Goal: Task Accomplishment & Management: Manage account settings

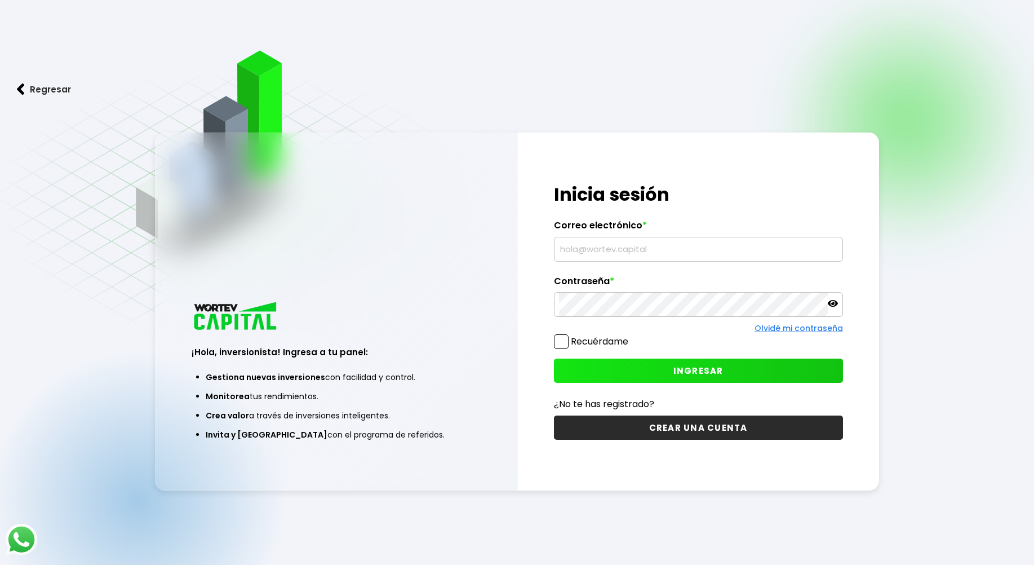
click at [600, 251] on input "text" at bounding box center [698, 249] width 279 height 24
type input "[EMAIL_ADDRESS][DOMAIN_NAME]"
click at [722, 363] on button "INGRESAR" at bounding box center [698, 370] width 289 height 24
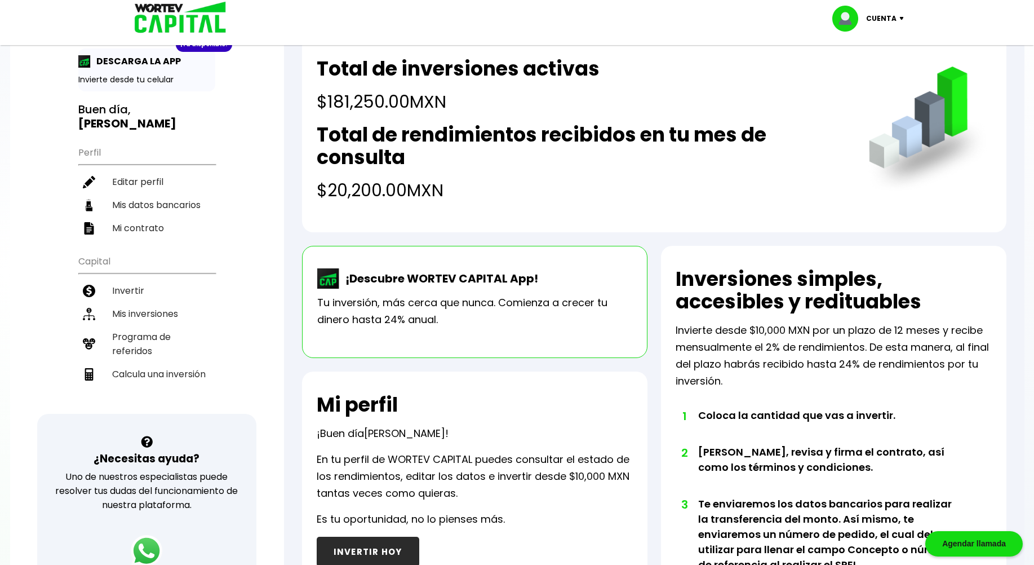
scroll to position [56, 0]
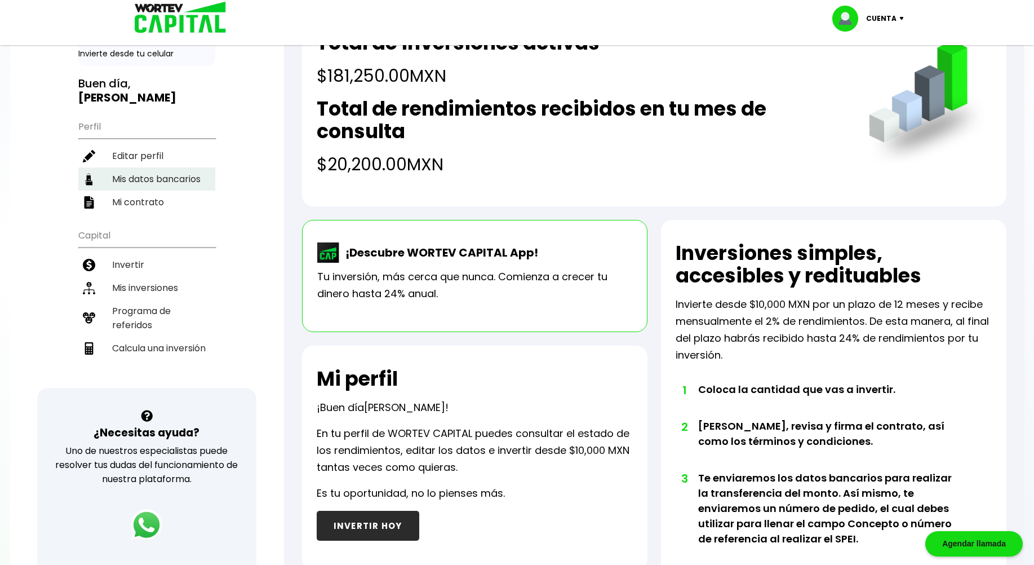
click at [171, 167] on li "Mis datos bancarios" at bounding box center [146, 178] width 137 height 23
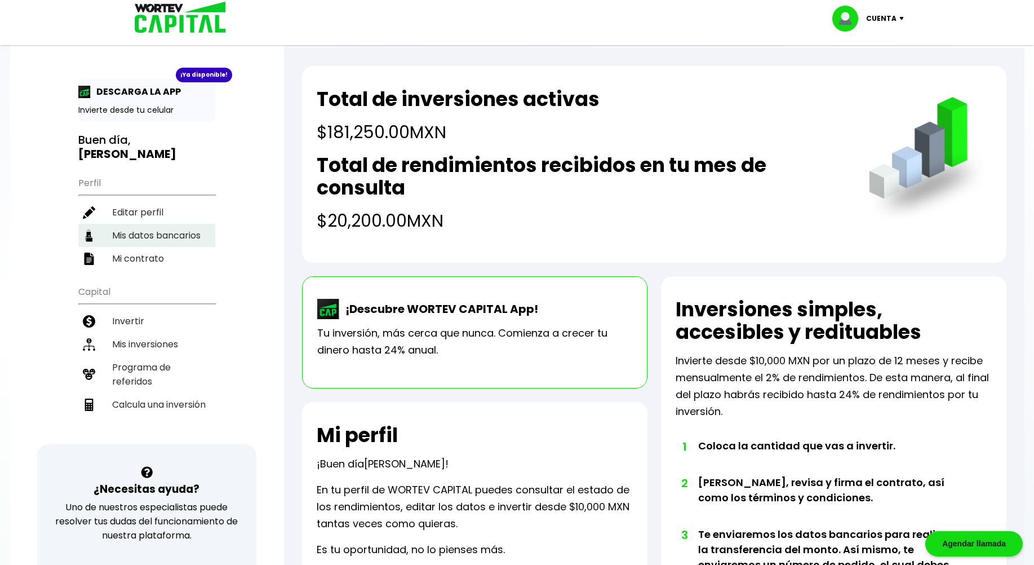
select select "Banorte"
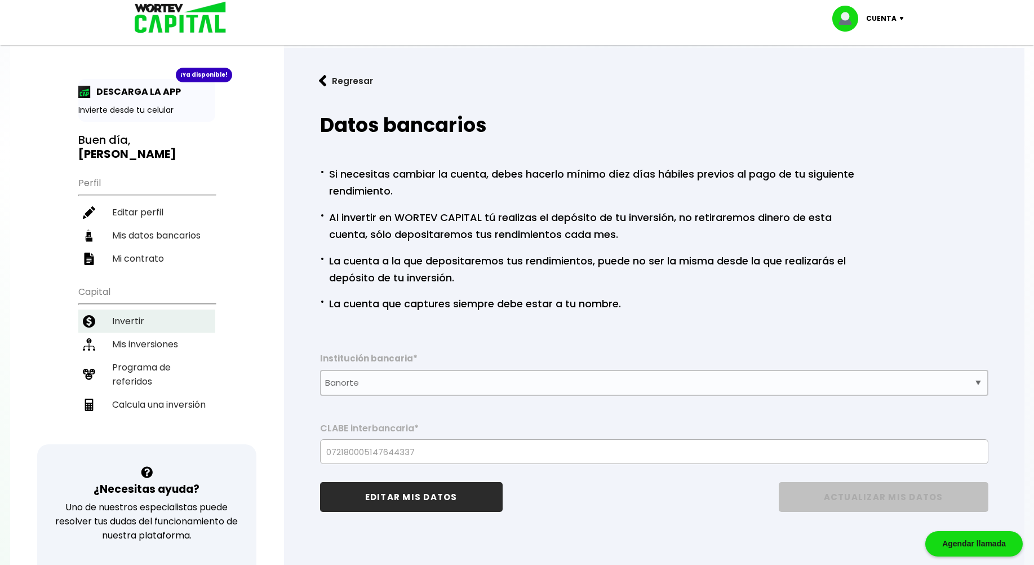
click at [134, 312] on li "Invertir" at bounding box center [146, 320] width 137 height 23
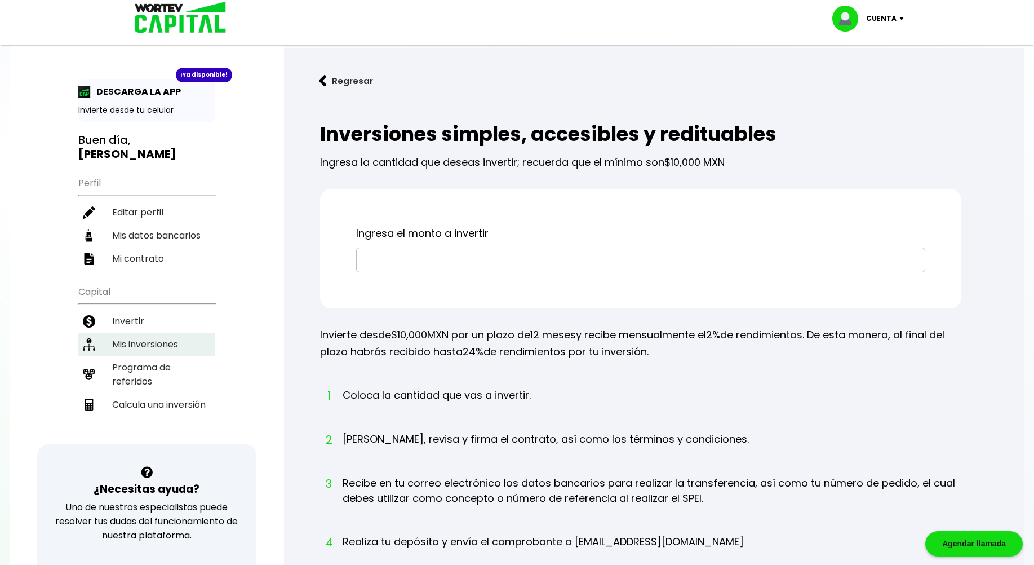
click at [159, 332] on li "Mis inversiones" at bounding box center [146, 343] width 137 height 23
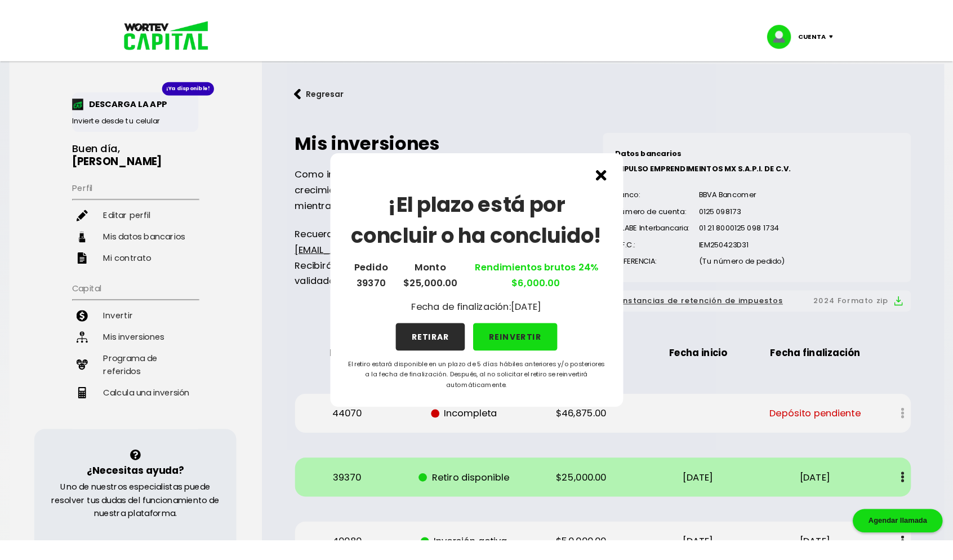
scroll to position [56, 0]
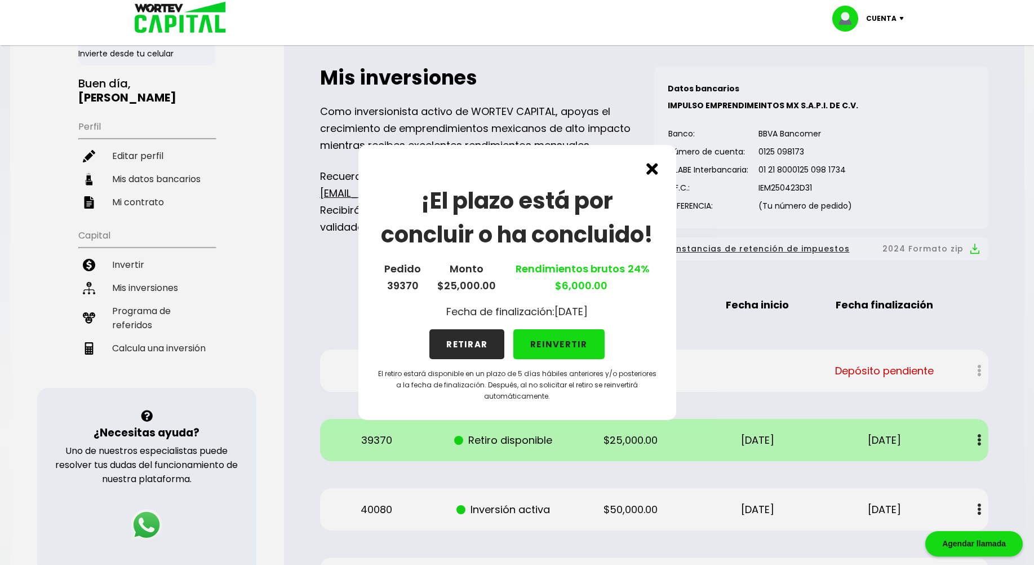
click at [472, 346] on button "RETIRAR" at bounding box center [466, 344] width 75 height 30
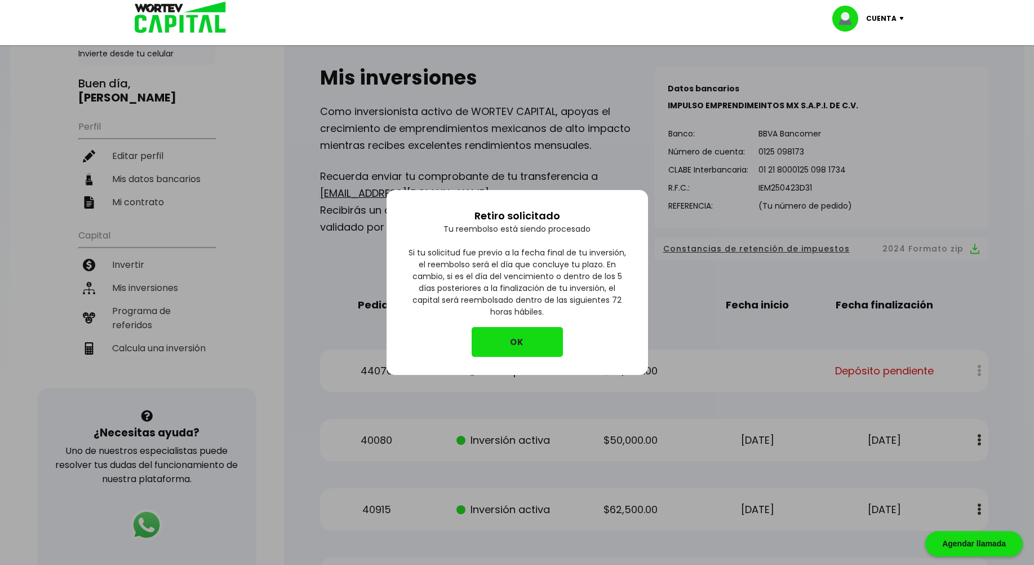
click at [513, 344] on button "OK" at bounding box center [517, 342] width 91 height 30
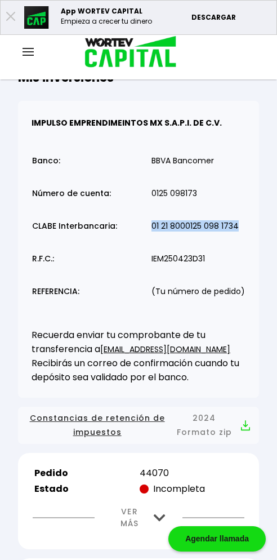
drag, startPoint x: 239, startPoint y: 243, endPoint x: 154, endPoint y: 248, distance: 85.8
click at [154, 245] on td "01 21 8000125 098 1734" at bounding box center [198, 228] width 95 height 33
drag, startPoint x: 154, startPoint y: 248, endPoint x: 190, endPoint y: 243, distance: 36.3
copy p "01 21 8000125 098 1734"
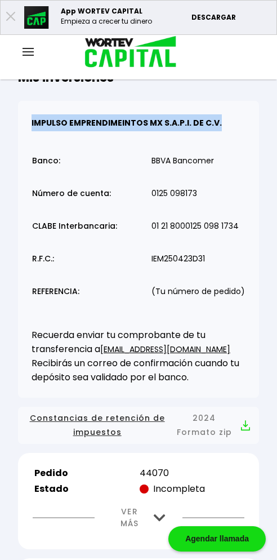
drag, startPoint x: 32, startPoint y: 140, endPoint x: 226, endPoint y: 140, distance: 194.4
click at [226, 131] on p "IMPULSO EMPRENDIMEINTOS MX S.A.P.I. DE C.V." at bounding box center [139, 122] width 214 height 17
drag, startPoint x: 226, startPoint y: 140, endPoint x: 204, endPoint y: 139, distance: 22.6
copy b "IMPULSO EMPRENDIMEINTOS MX S.A.P.I. DE C.V."
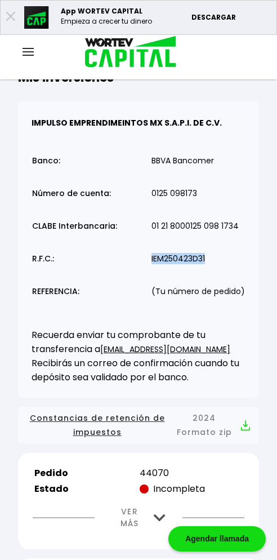
drag, startPoint x: 215, startPoint y: 274, endPoint x: 147, endPoint y: 274, distance: 68.2
click at [147, 274] on table "Banco: Número de cuenta: CLABE Interbancaria: R.F.C.: REFERENCIA: BBVA Bancomer…" at bounding box center [139, 228] width 214 height 172
drag, startPoint x: 147, startPoint y: 274, endPoint x: 183, endPoint y: 274, distance: 35.5
copy p "IEM250423D31"
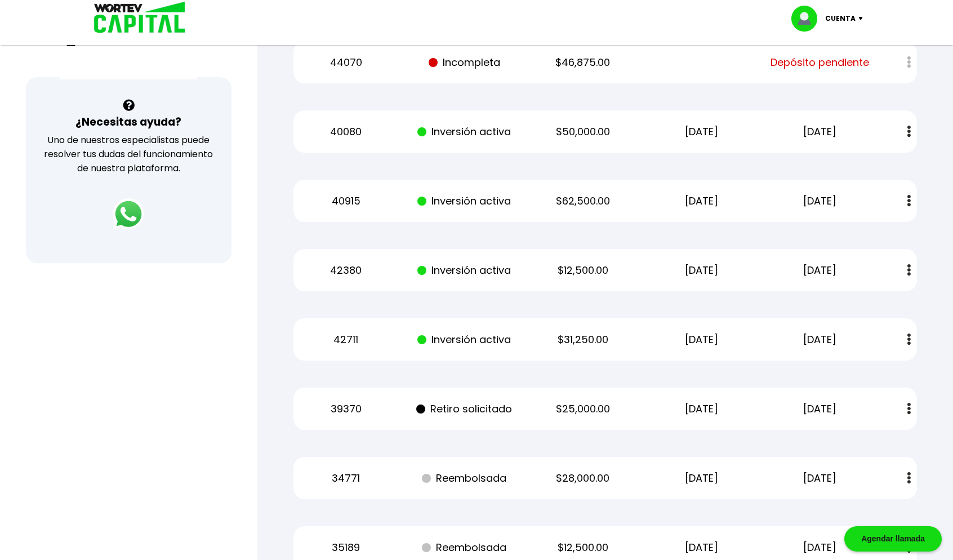
scroll to position [338, 0]
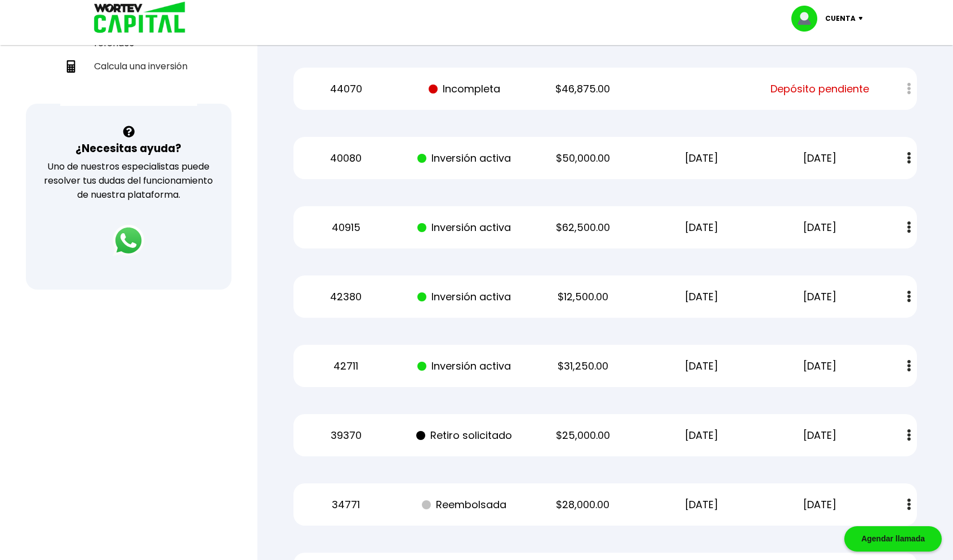
click at [860, 19] on img at bounding box center [863, 18] width 15 height 3
click at [828, 77] on li "Cerrar sesión" at bounding box center [829, 75] width 90 height 23
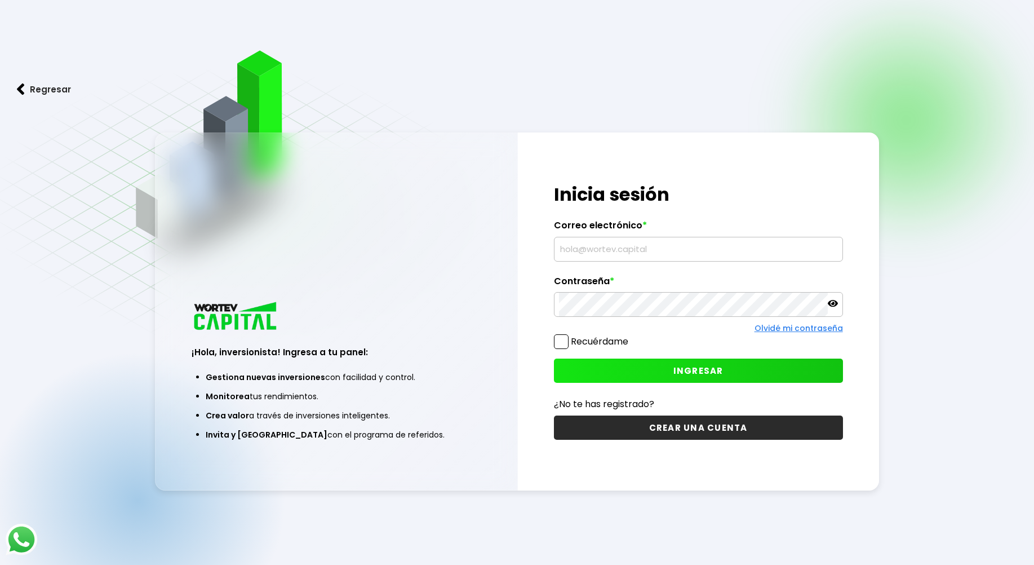
click at [608, 247] on input "text" at bounding box center [698, 249] width 279 height 24
type input "[EMAIL_ADDRESS][DOMAIN_NAME]"
drag, startPoint x: 647, startPoint y: 237, endPoint x: 641, endPoint y: 248, distance: 12.6
click at [647, 239] on input "text" at bounding box center [698, 249] width 279 height 24
type input "[EMAIL_ADDRESS][DOMAIN_NAME]"
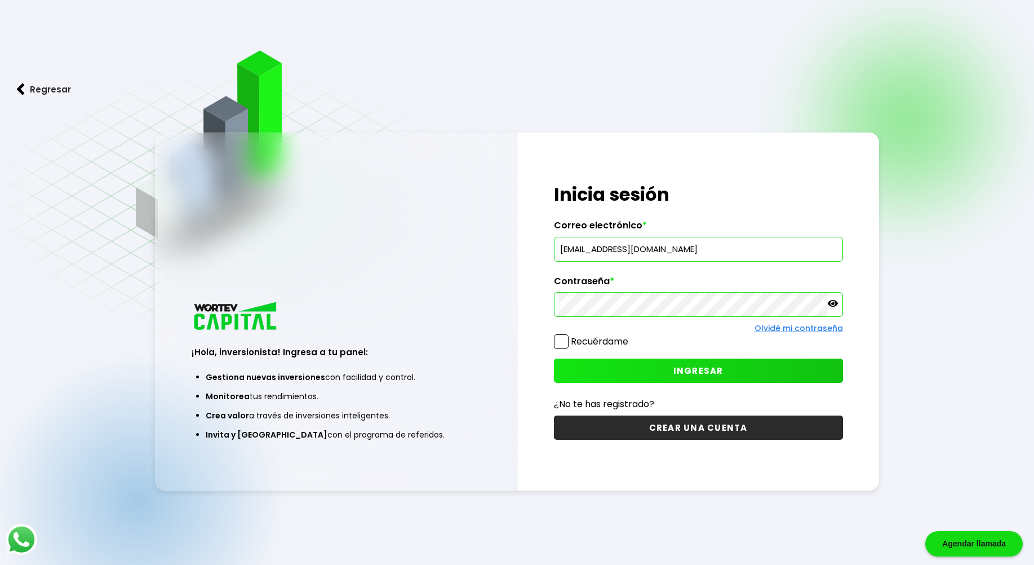
click at [668, 371] on button "INGRESAR" at bounding box center [698, 370] width 289 height 24
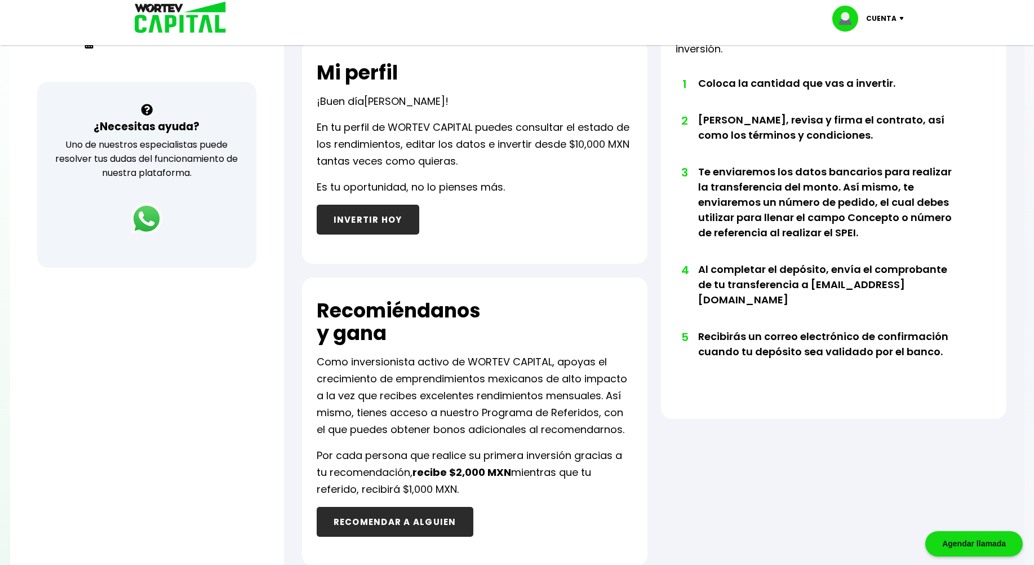
scroll to position [394, 0]
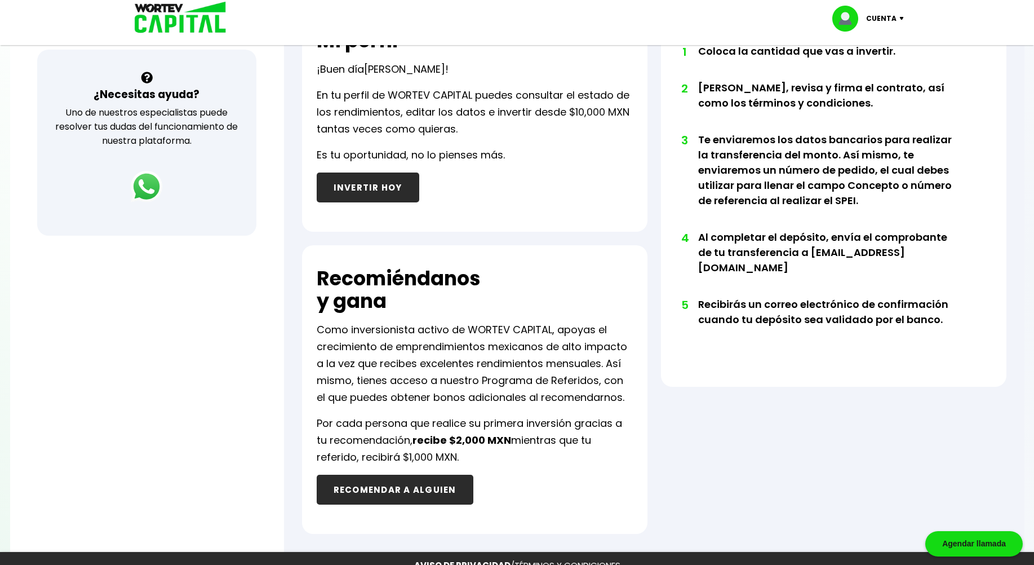
click at [381, 177] on button "INVERTIR HOY" at bounding box center [368, 187] width 103 height 30
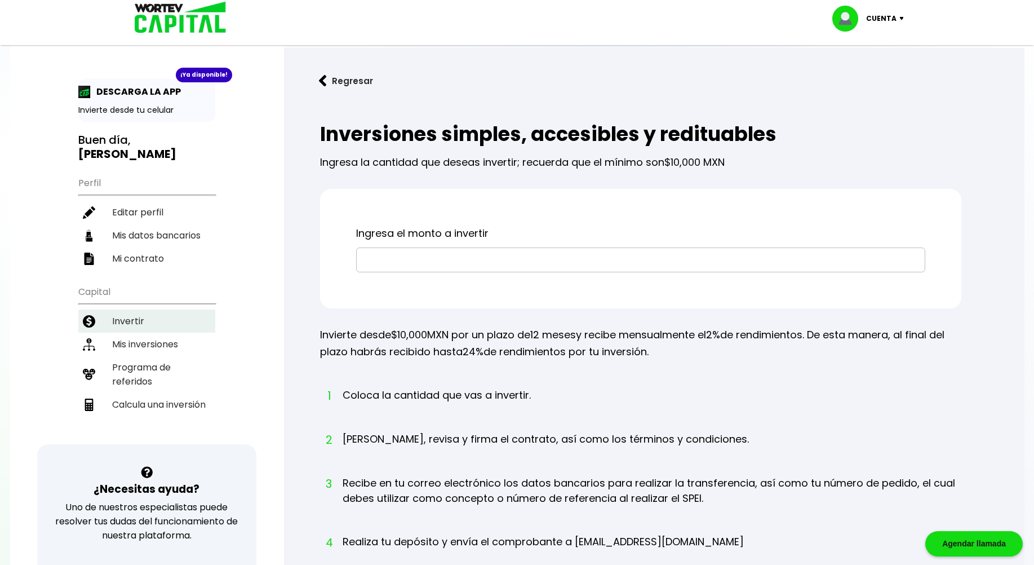
click at [134, 309] on li "Invertir" at bounding box center [146, 320] width 137 height 23
click at [129, 309] on li "Invertir" at bounding box center [146, 320] width 137 height 23
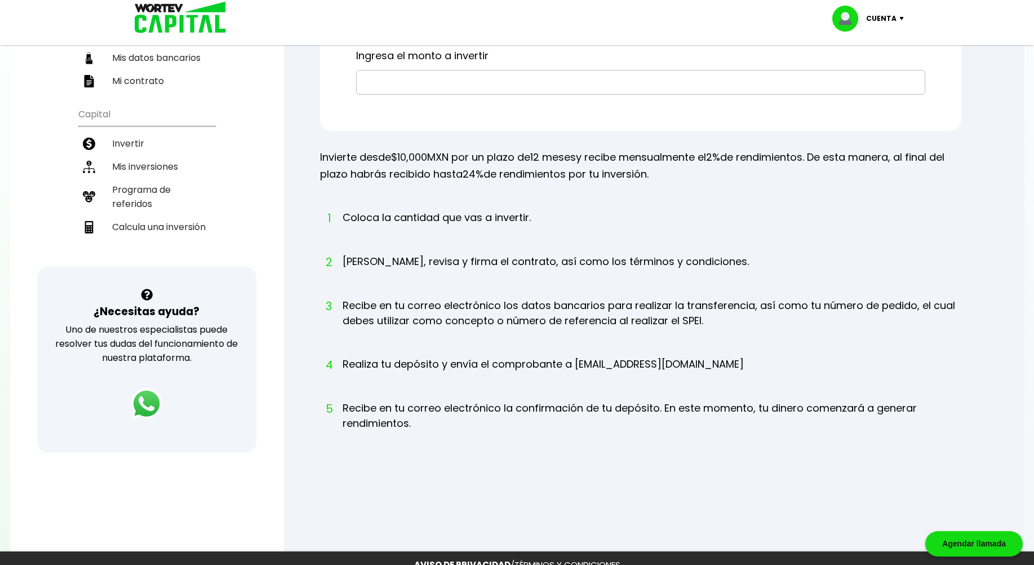
scroll to position [26, 0]
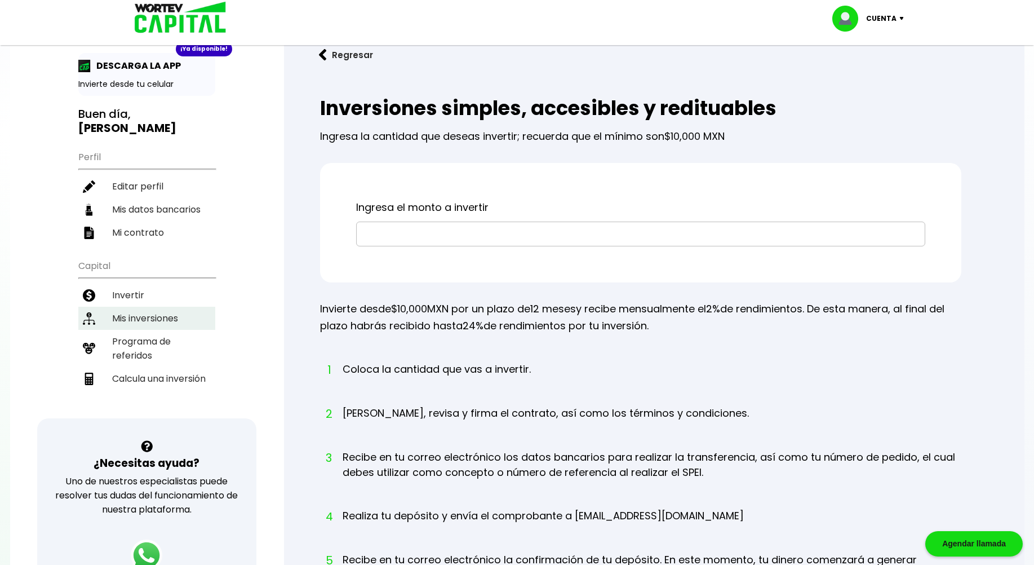
click at [144, 306] on li "Mis inversiones" at bounding box center [146, 317] width 137 height 23
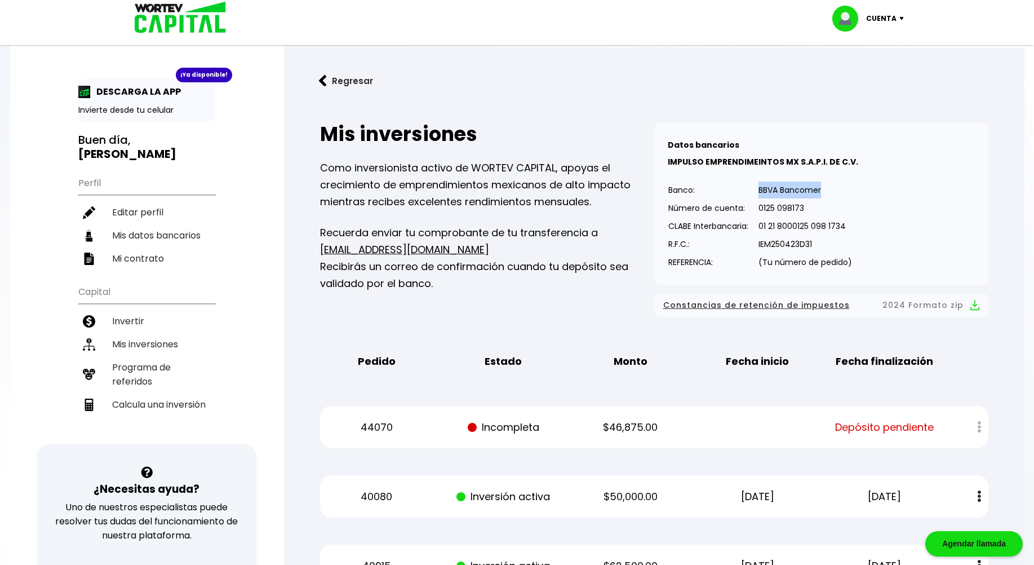
drag, startPoint x: 760, startPoint y: 189, endPoint x: 823, endPoint y: 194, distance: 62.7
click at [823, 194] on p "BBVA Bancomer" at bounding box center [805, 189] width 94 height 17
copy p "BBVA Bancomer"
drag, startPoint x: 761, startPoint y: 225, endPoint x: 852, endPoint y: 226, distance: 91.3
click at [852, 226] on div "Datos bancarios VER MENOS IMPULSO EMPRENDIMEINTOS MX S.A.P.I. DE C.V. Banco: Nú…" at bounding box center [821, 204] width 334 height 162
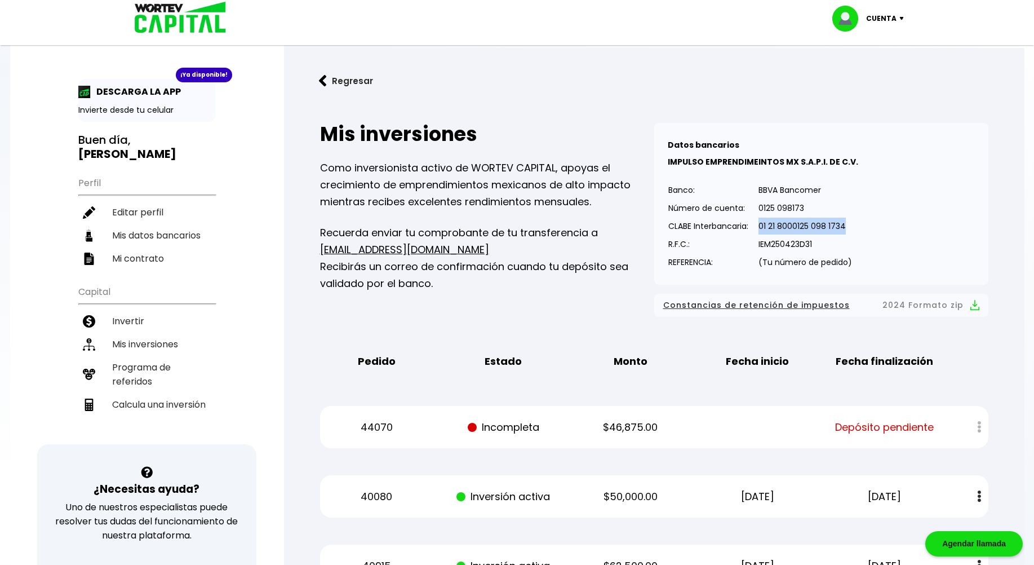
copy p "01 21 8000125 098 1734"
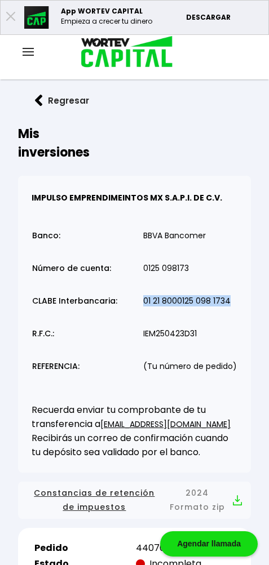
copy p "01 21 8000125 098 1734"
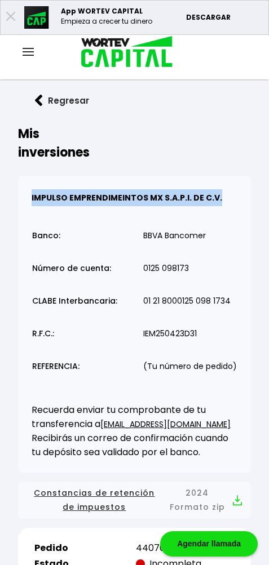
drag, startPoint x: 29, startPoint y: 195, endPoint x: 219, endPoint y: 199, distance: 189.9
click at [219, 199] on div "Datos bancarios VER MENOS IMPULSO EMPRENDIMEINTOS MX S.A.P.I. DE C.V. Banco: Nú…" at bounding box center [134, 324] width 233 height 297
drag, startPoint x: 219, startPoint y: 199, endPoint x: 184, endPoint y: 198, distance: 34.9
copy b "IMPULSO EMPRENDIMEINTOS MX S.A.P.I. DE C.V."
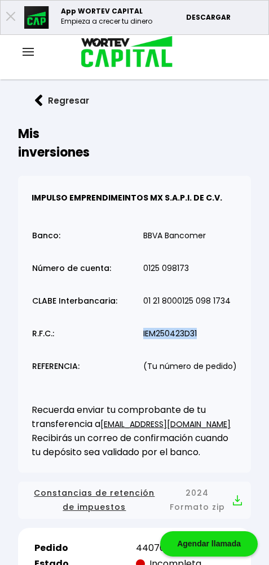
drag, startPoint x: 142, startPoint y: 335, endPoint x: 216, endPoint y: 338, distance: 74.4
click at [216, 338] on table "Banco: Número de cuenta: CLABE Interbancaria: R.F.C.: REFERENCIA: BBVA Bancomer…" at bounding box center [135, 303] width 206 height 172
drag, startPoint x: 216, startPoint y: 338, endPoint x: 178, endPoint y: 334, distance: 38.6
copy p "IEM250423D31"
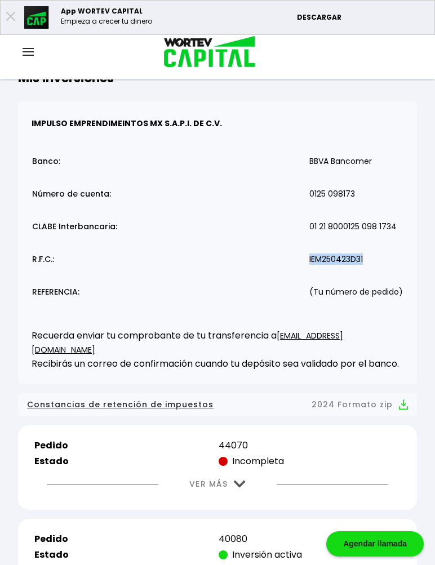
scroll to position [56, 0]
